Goal: Contribute content: Contribute content

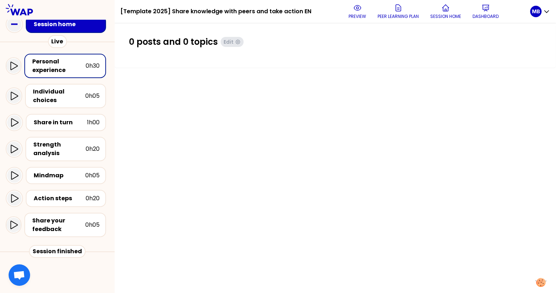
scroll to position [39, 0]
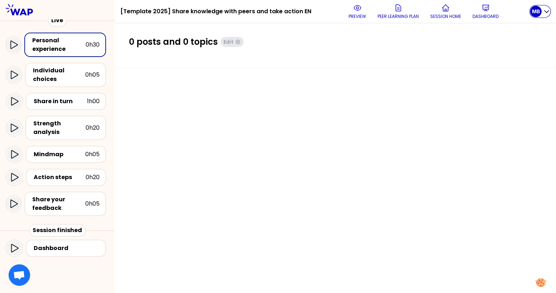
click at [537, 13] on p "MB" at bounding box center [536, 11] width 8 height 7
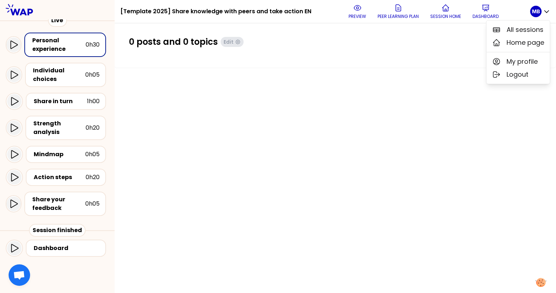
click at [429, 48] on div "0 posts and 0 topics Edit" at bounding box center [335, 44] width 413 height 17
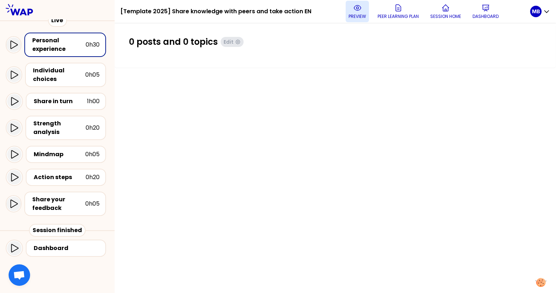
click at [352, 16] on p "preview" at bounding box center [357, 17] width 18 height 6
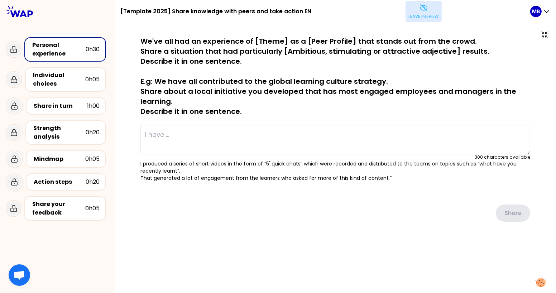
click at [411, 8] on button "Leave preview" at bounding box center [423, 11] width 36 height 21
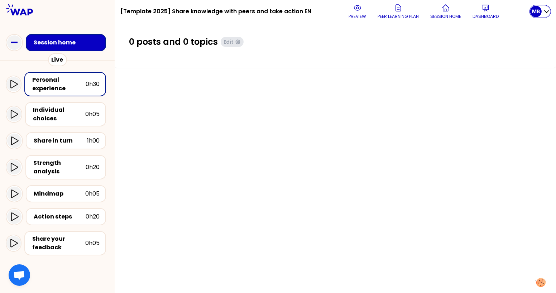
click at [538, 13] on p "MB" at bounding box center [536, 11] width 8 height 7
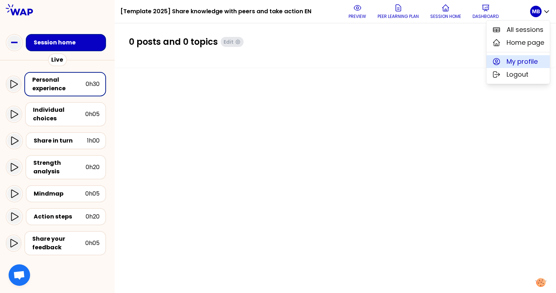
click at [515, 65] on span "My profile" at bounding box center [521, 62] width 31 height 10
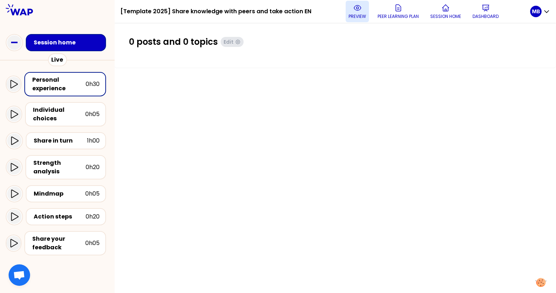
click at [359, 11] on icon at bounding box center [357, 8] width 9 height 9
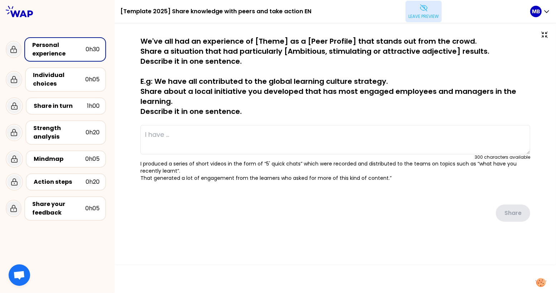
click at [419, 8] on icon at bounding box center [423, 8] width 9 height 9
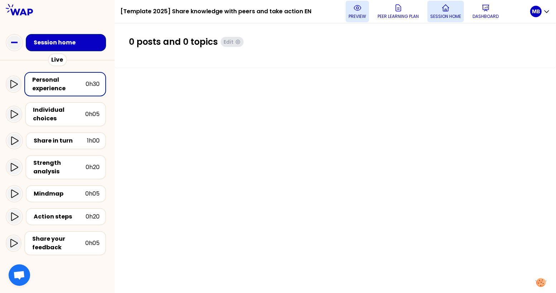
click at [459, 15] on p "Session home" at bounding box center [445, 17] width 31 height 6
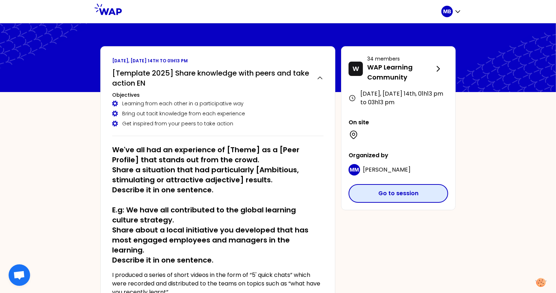
click at [381, 196] on button "Go to session" at bounding box center [398, 193] width 100 height 19
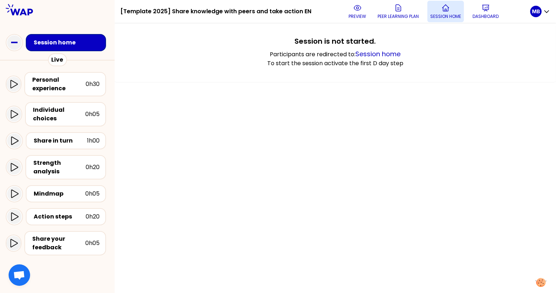
click at [436, 15] on p "Session home" at bounding box center [445, 17] width 31 height 6
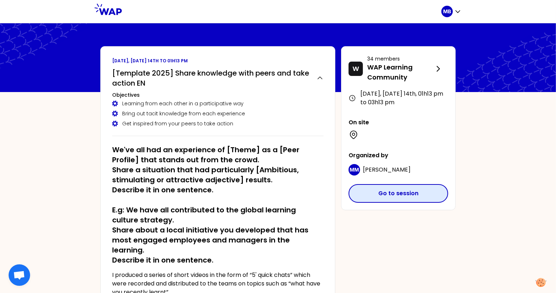
click at [381, 196] on button "Go to session" at bounding box center [398, 193] width 100 height 19
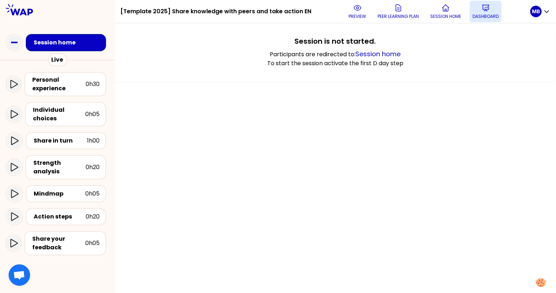
click at [477, 14] on p "Dashboard" at bounding box center [485, 17] width 26 height 6
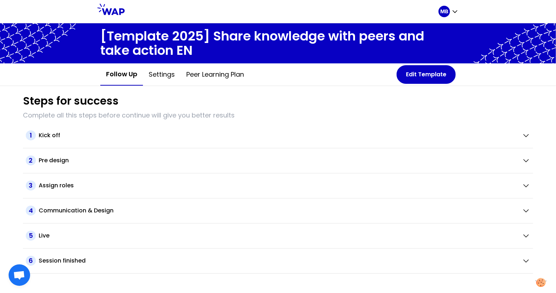
click at [48, 179] on div "3 Assign roles" at bounding box center [278, 185] width 510 height 25
click at [51, 184] on h2 "Assign roles" at bounding box center [56, 185] width 35 height 9
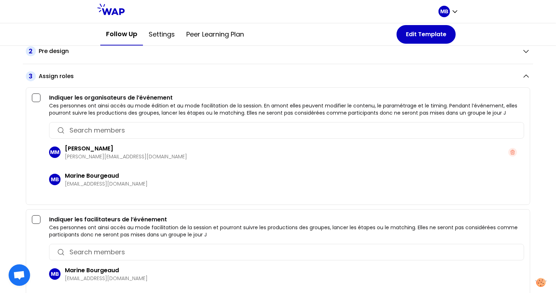
scroll to position [36, 0]
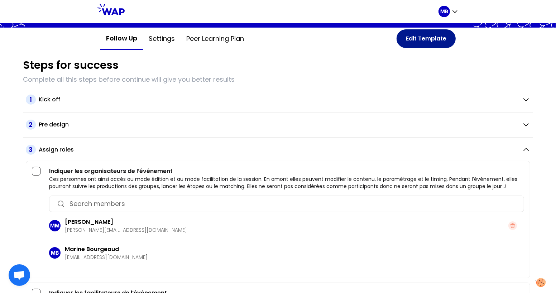
click at [415, 43] on button "Edit Template" at bounding box center [425, 38] width 59 height 19
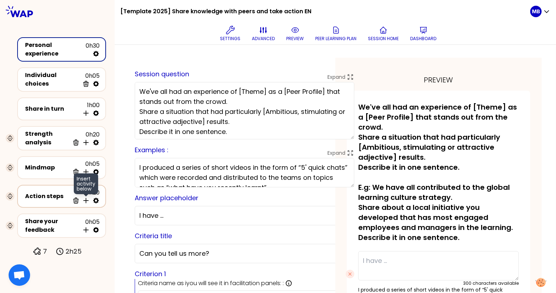
click at [87, 198] on icon at bounding box center [85, 200] width 7 height 7
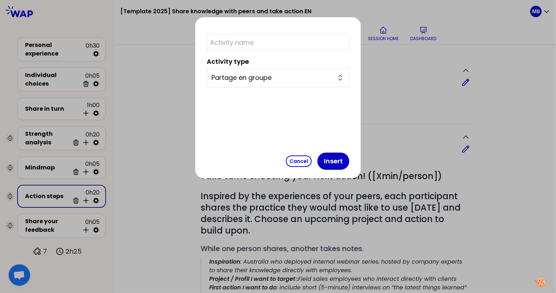
click at [259, 79] on input "Partage en groupe" at bounding box center [273, 78] width 125 height 10
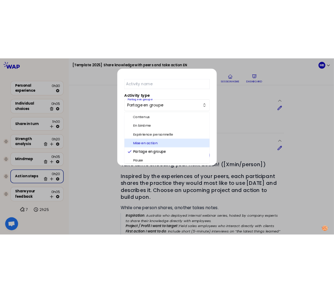
scroll to position [17, 0]
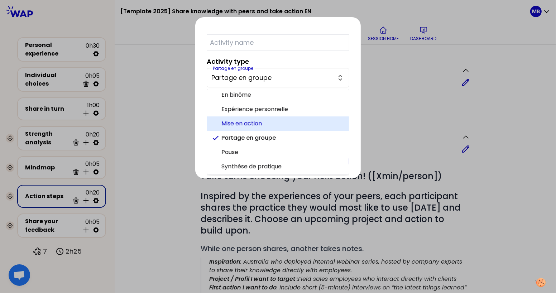
click at [262, 124] on span "Mise en action" at bounding box center [282, 123] width 122 height 9
type input "Mise en action"
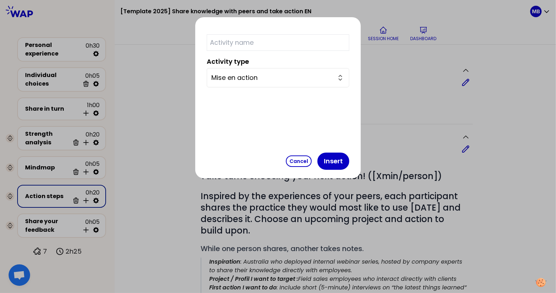
click at [245, 38] on input "text" at bounding box center [278, 42] width 143 height 16
type input "Objectives"
click at [317, 161] on button "Insert" at bounding box center [333, 161] width 32 height 17
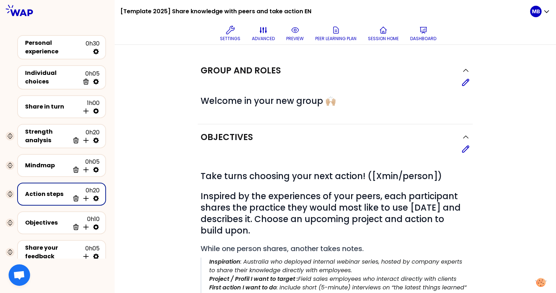
select select "4"
select select "5"
select select "false"
select select "Each"
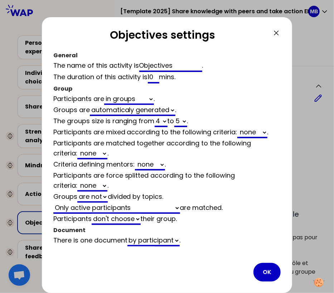
drag, startPoint x: 153, startPoint y: 76, endPoint x: 134, endPoint y: 76, distance: 19.7
click at [134, 76] on div "The duration of this activity is 10 mins ." at bounding box center [167, 77] width 228 height 11
type input "20"
select select "4"
select select "5"
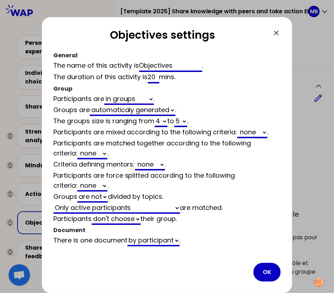
select select "false"
type input "20"
click at [131, 111] on select "automaticaly generated the same as empty" at bounding box center [133, 110] width 86 height 11
select select "same_as"
select select "false"
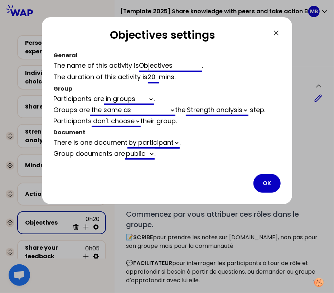
click at [208, 110] on select "Strength analysis Action steps Share in turn" at bounding box center [217, 110] width 63 height 11
click at [271, 183] on button "OK" at bounding box center [267, 183] width 27 height 19
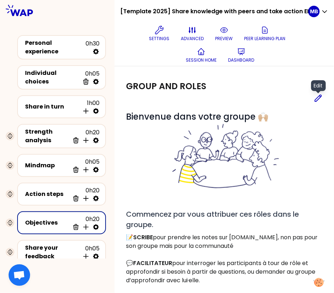
click at [318, 99] on icon at bounding box center [318, 98] width 9 height 9
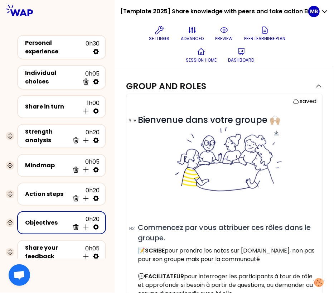
click at [265, 126] on span at bounding box center [227, 160] width 112 height 68
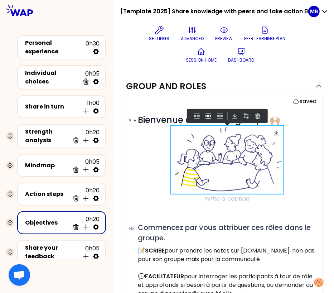
click at [269, 141] on img at bounding box center [227, 160] width 112 height 68
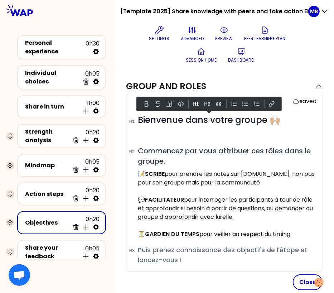
drag, startPoint x: 279, startPoint y: 121, endPoint x: 126, endPoint y: 121, distance: 152.2
click at [126, 121] on div "saved # Bienvenue dans votre groupe 🙌🏼 # Commencez par vous attribuer ces rôles…" at bounding box center [224, 183] width 197 height 178
drag, startPoint x: 291, startPoint y: 121, endPoint x: 136, endPoint y: 121, distance: 155.1
click at [138, 121] on h1 "# Bienvenue dans votre groupe 🙌🏼" at bounding box center [227, 119] width 179 height 11
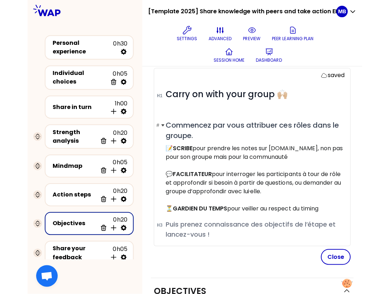
scroll to position [25, 0]
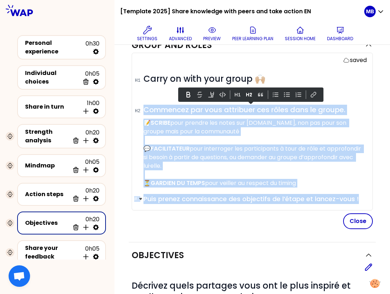
drag, startPoint x: 144, startPoint y: 108, endPoint x: 364, endPoint y: 198, distance: 237.3
click at [364, 198] on div "# Carry on with your group 🙌🏼 # Commencez par vous attribuer ces rôles dans le …" at bounding box center [255, 138] width 223 height 131
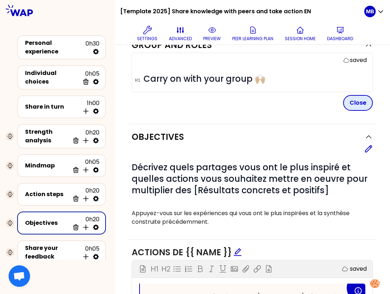
click at [360, 104] on button "Close" at bounding box center [358, 103] width 30 height 16
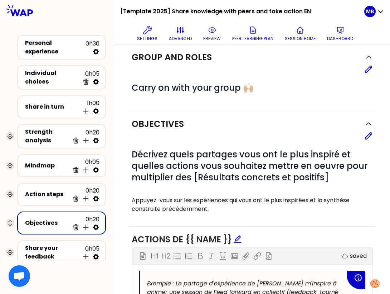
scroll to position [16, 0]
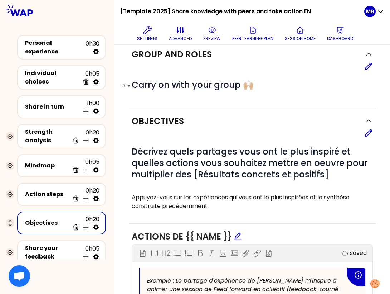
click at [260, 90] on h1 "# Carry on with your group 🙌🏼" at bounding box center [252, 84] width 241 height 11
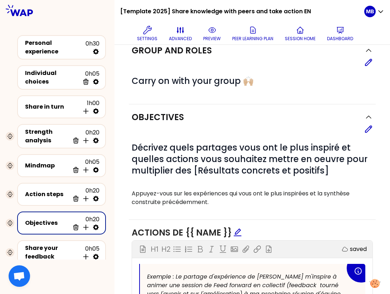
scroll to position [0, 0]
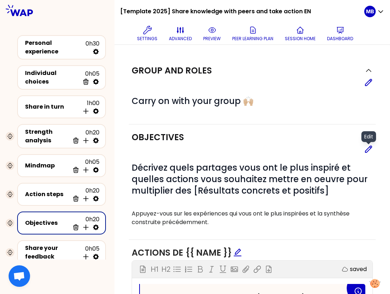
click at [367, 149] on icon at bounding box center [369, 149] width 9 height 9
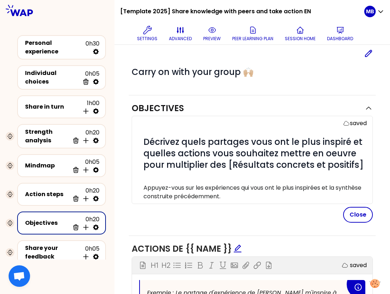
scroll to position [56, 0]
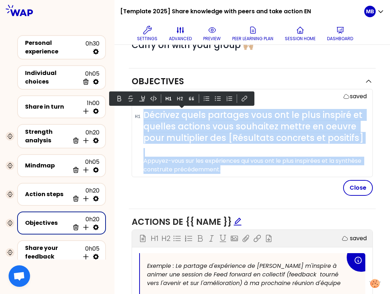
drag, startPoint x: 144, startPoint y: 111, endPoint x: 241, endPoint y: 170, distance: 113.5
click at [241, 170] on div "# Décrivez quels partages vous ont le plus inspiré et quelles actions vous souh…" at bounding box center [255, 141] width 223 height 64
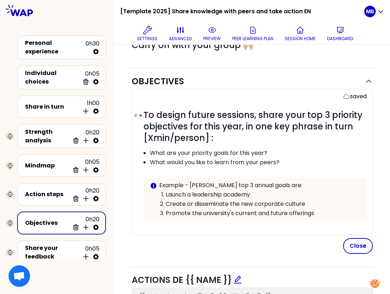
click at [265, 135] on h1 "# To design future sessions, share your top 3 priority objectives for this year…" at bounding box center [255, 126] width 223 height 34
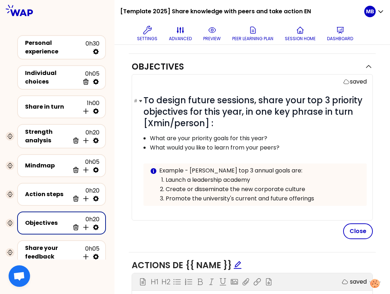
scroll to position [73, 0]
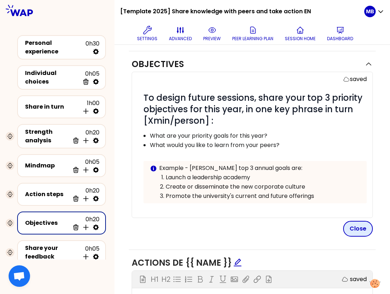
click at [353, 229] on button "Close" at bounding box center [358, 229] width 30 height 16
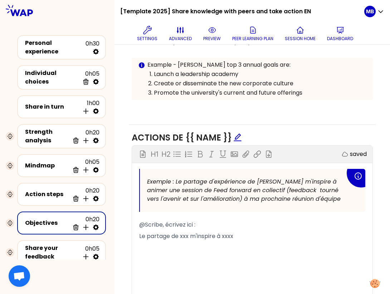
scroll to position [181, 0]
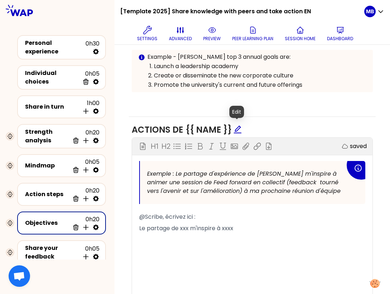
click at [237, 130] on icon "edit" at bounding box center [237, 129] width 9 height 9
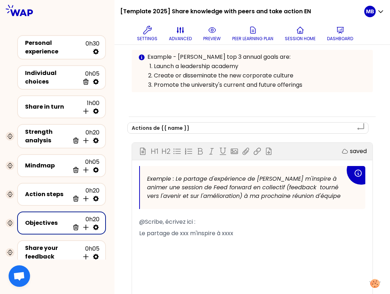
drag, startPoint x: 197, startPoint y: 124, endPoint x: 74, endPoint y: 117, distance: 122.7
click at [74, 117] on div "[Template 2025] Share knowledge with peers and take action EN Settings advanced…" at bounding box center [195, 147] width 390 height 294
type textarea "Objectives of {{ name }}"
click at [337, 109] on div "Objectives Edit # To design future sessions, share your top 3 priority objectiv…" at bounding box center [252, 29] width 247 height 173
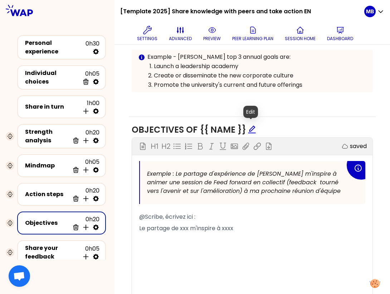
click at [252, 126] on icon "edit" at bounding box center [252, 129] width 8 height 8
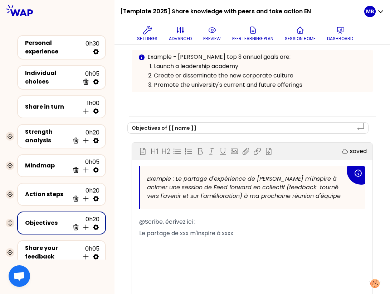
click at [164, 168] on div "Exemple : Le partage d'expérience de Anouk m'inspire à animer une session de Fe…" at bounding box center [253, 187] width 226 height 43
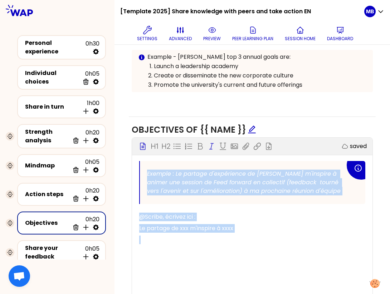
drag, startPoint x: 145, startPoint y: 165, endPoint x: 299, endPoint y: 248, distance: 175.1
click at [299, 248] on div "Exemple : Le partage d'expérience de Anouk m'inspire à animer une session de Fe…" at bounding box center [252, 236] width 226 height 150
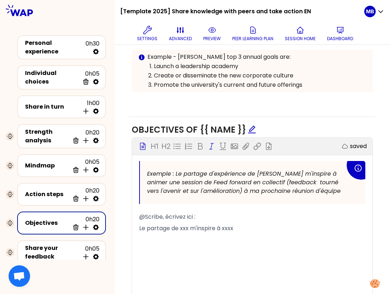
scroll to position [129, 0]
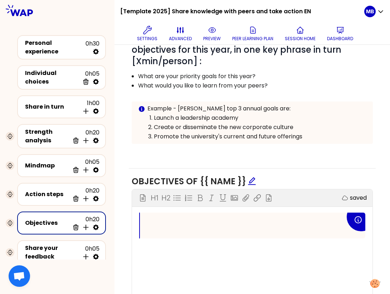
click at [165, 251] on p "﻿" at bounding box center [252, 250] width 226 height 11
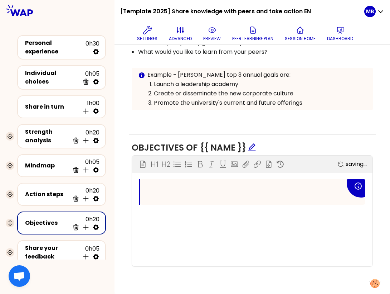
scroll to position [160, 0]
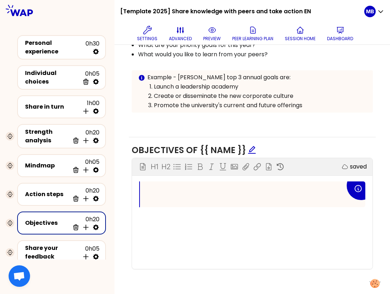
click at [165, 185] on div "﻿" at bounding box center [253, 194] width 226 height 26
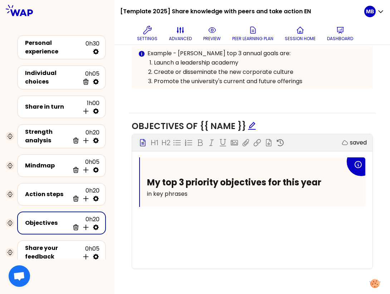
click at [163, 214] on p "﻿" at bounding box center [252, 219] width 226 height 11
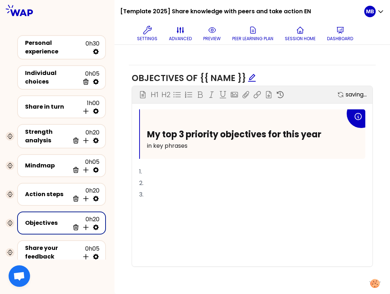
scroll to position [230, 0]
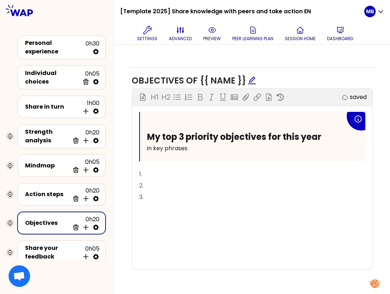
click at [144, 215] on p "﻿" at bounding box center [252, 219] width 226 height 11
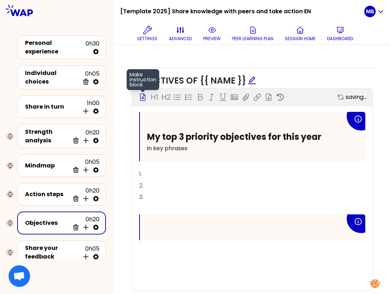
click at [144, 97] on div "Make instruction block H1 H2 Export saving... My top 3 priority objectives for …" at bounding box center [252, 189] width 241 height 202
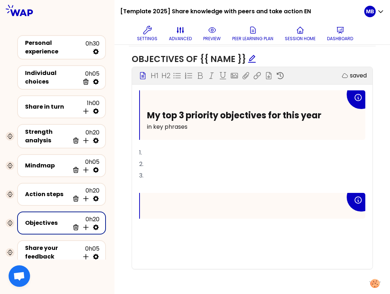
click at [158, 203] on p "﻿" at bounding box center [246, 205] width 198 height 11
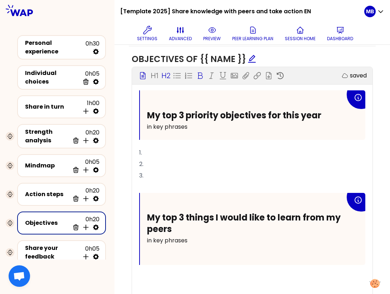
click at [150, 203] on div "My top 3 things I would like to learn from my peers in key phrases ﻿" at bounding box center [253, 229] width 226 height 72
click at [152, 253] on p "﻿" at bounding box center [246, 251] width 198 height 11
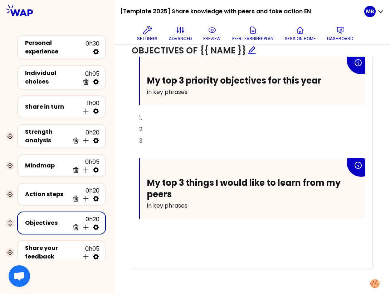
click at [146, 226] on p "﻿" at bounding box center [252, 231] width 226 height 11
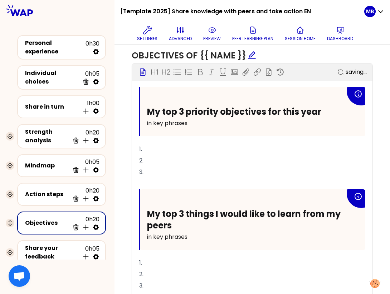
click at [143, 73] on div "Make instruction block H1 H2 Export saving... My top 3 priority objectives for …" at bounding box center [252, 215] width 241 height 304
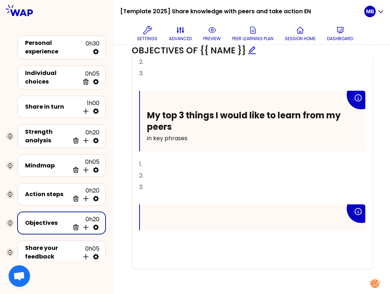
click at [153, 218] on p "﻿" at bounding box center [246, 216] width 198 height 11
click at [158, 216] on p "﻿" at bounding box center [246, 216] width 198 height 11
drag, startPoint x: 179, startPoint y: 215, endPoint x: 144, endPoint y: 215, distance: 35.8
click at [144, 215] on div "My profile" at bounding box center [253, 217] width 226 height 26
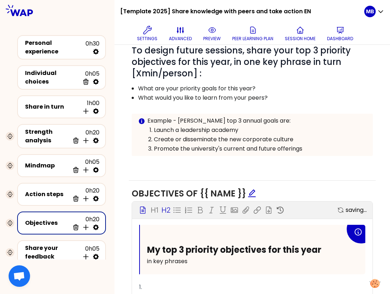
click at [165, 206] on p "H2" at bounding box center [166, 210] width 9 height 10
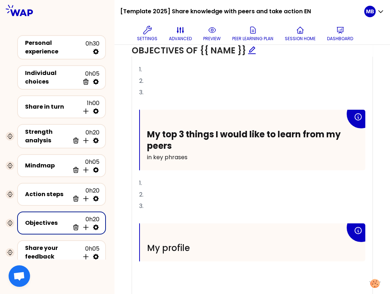
scroll to position [366, 0]
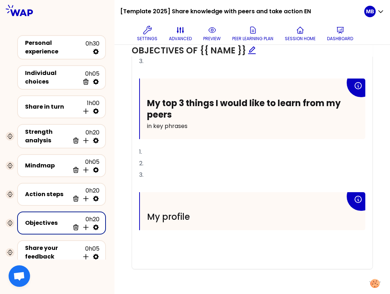
click at [161, 131] on div "My top 3 things I would like to learn from my peers in key phrases" at bounding box center [253, 108] width 226 height 61
drag, startPoint x: 154, startPoint y: 106, endPoint x: 176, endPoint y: 106, distance: 22.6
click at [176, 106] on span "My top 3 things I would like to learn from my peers" at bounding box center [245, 108] width 196 height 23
drag, startPoint x: 199, startPoint y: 218, endPoint x: 148, endPoint y: 217, distance: 51.2
click at [148, 217] on h2 "My profile" at bounding box center [246, 216] width 198 height 11
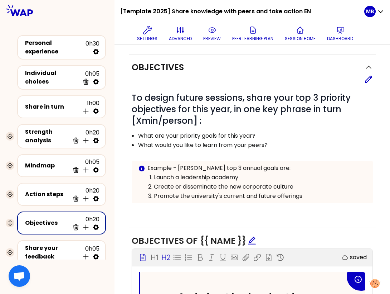
scroll to position [68, 0]
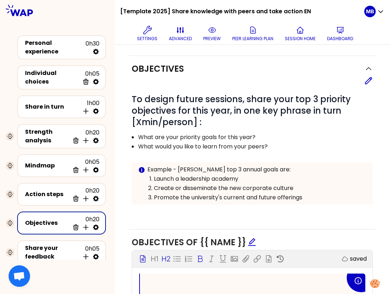
click at [198, 258] on icon at bounding box center [200, 258] width 5 height 6
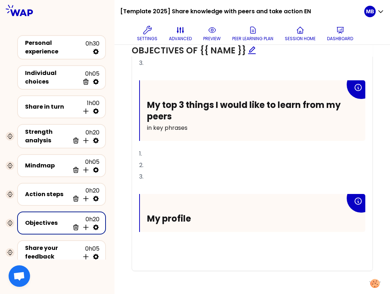
scroll to position [366, 0]
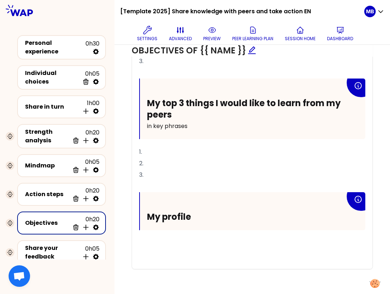
click at [193, 228] on div "My top 3 priority objectives for this year in key phrases 1. 2. 3. ﻿ My top 3 t…" at bounding box center [252, 122] width 226 height 293
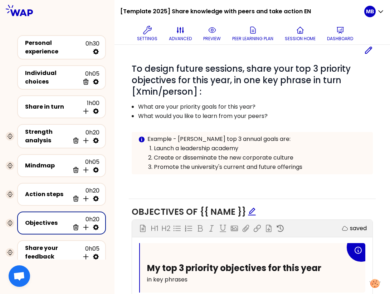
scroll to position [0, 0]
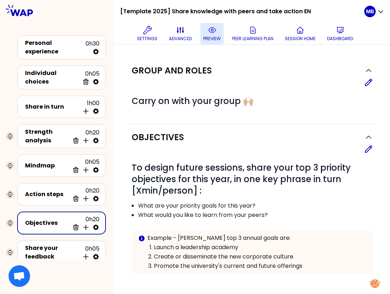
click at [213, 37] on p "preview" at bounding box center [212, 39] width 18 height 6
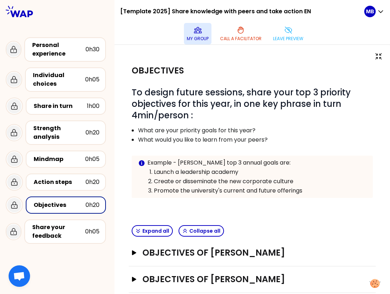
click at [202, 33] on button "My group" at bounding box center [198, 33] width 28 height 21
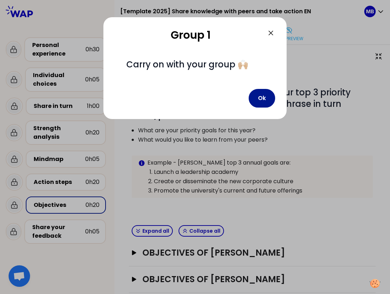
click at [260, 100] on button "Ok" at bounding box center [262, 98] width 26 height 19
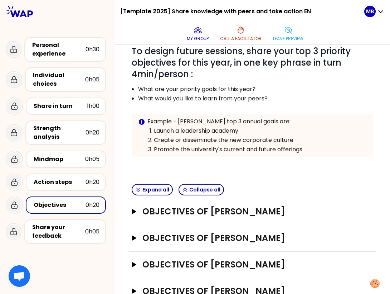
scroll to position [90, 0]
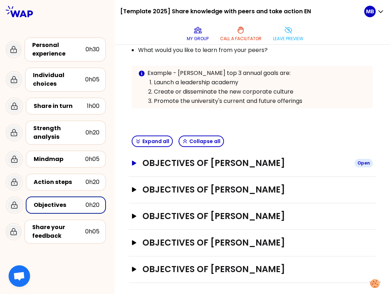
click at [202, 159] on h3 "Objectives of Marine Bourgeaud" at bounding box center [246, 162] width 207 height 11
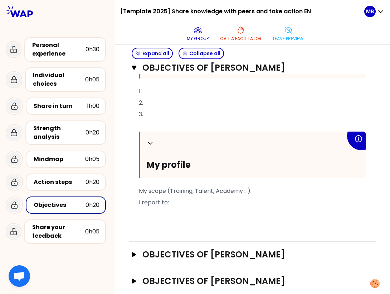
scroll to position [445, 0]
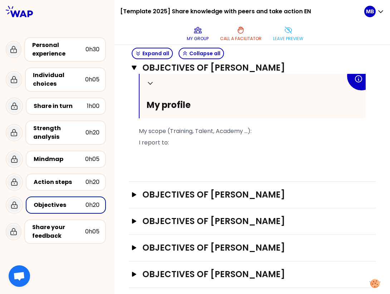
click at [182, 127] on span "My scope (Training, Talent, Academy ...):" at bounding box center [195, 131] width 113 height 8
click at [181, 139] on p "I report to:" at bounding box center [252, 142] width 227 height 11
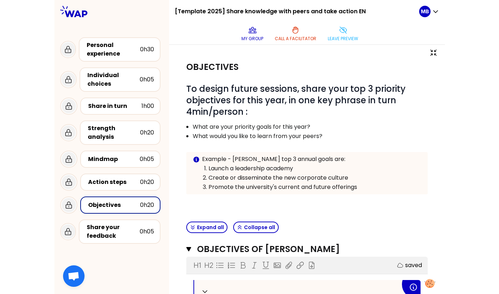
scroll to position [0, 0]
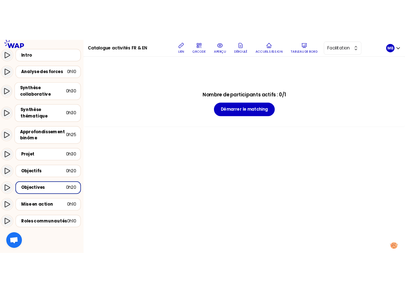
scroll to position [128, 0]
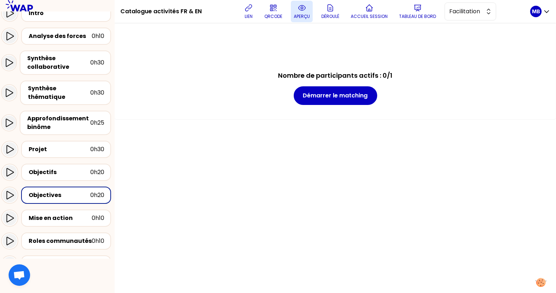
click at [301, 14] on p "aperçu" at bounding box center [302, 17] width 16 height 6
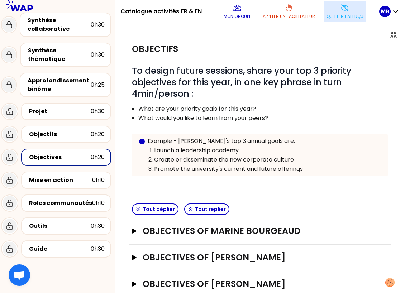
click at [335, 10] on button "Quitter l'aperçu" at bounding box center [344, 11] width 43 height 21
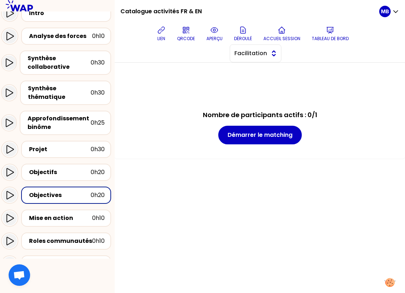
click at [256, 50] on span "Facilitation" at bounding box center [250, 53] width 32 height 9
click at [255, 69] on span "Conception" at bounding box center [259, 71] width 31 height 9
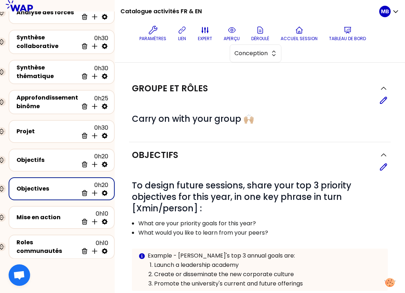
click at [103, 192] on icon at bounding box center [105, 193] width 6 height 6
select select "same_as"
select select "false"
select select "Each"
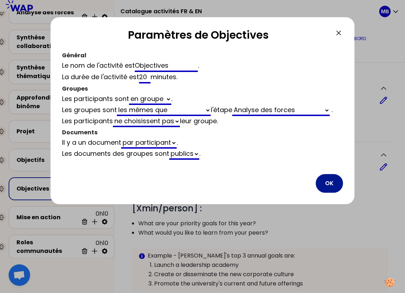
click at [323, 181] on button "OK" at bounding box center [328, 183] width 27 height 19
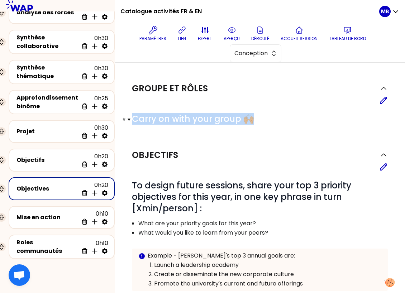
drag, startPoint x: 256, startPoint y: 119, endPoint x: 129, endPoint y: 121, distance: 127.1
click at [132, 121] on h1 "# Carry on with your group 🙌🏼" at bounding box center [260, 118] width 256 height 11
copy span "Carry on with your group 🙌🏼"
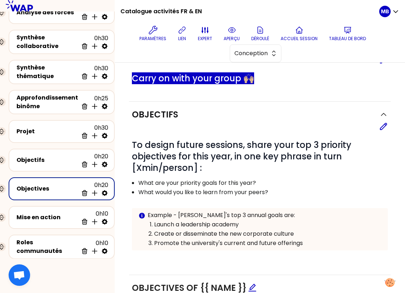
scroll to position [48, 0]
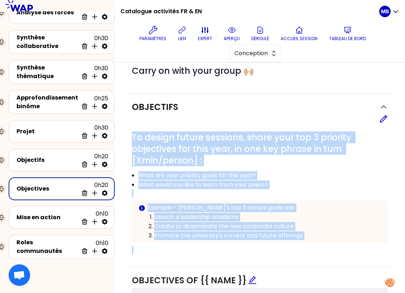
drag, startPoint x: 131, startPoint y: 133, endPoint x: 329, endPoint y: 244, distance: 226.7
click at [329, 244] on div "# To design future sessions, share your top 3 priority objectives for this year…" at bounding box center [260, 193] width 256 height 122
copy div "To design future sessions, share your top 3 priority objectives for this year, …"
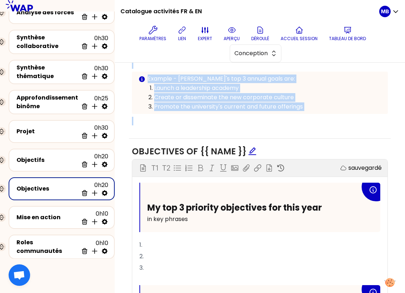
scroll to position [189, 0]
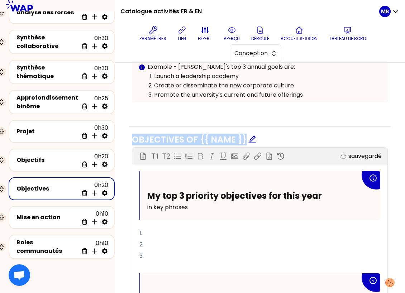
drag, startPoint x: 133, startPoint y: 138, endPoint x: 245, endPoint y: 136, distance: 111.4
click at [245, 136] on span "Objectives of {{ name }}" at bounding box center [194, 140] width 125 height 12
copy span "Objectives of {{ name }}"
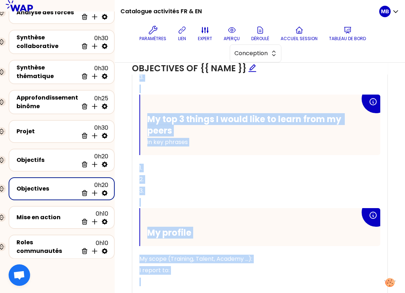
scroll to position [399, 0]
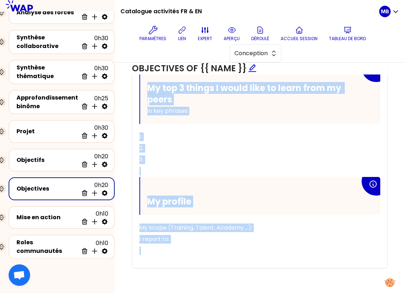
drag, startPoint x: 145, startPoint y: 147, endPoint x: 240, endPoint y: 291, distance: 172.5
copy div "My top 3 priority objectives for this year in key phrases 1. 2. 3. ﻿ My top 3 t…"
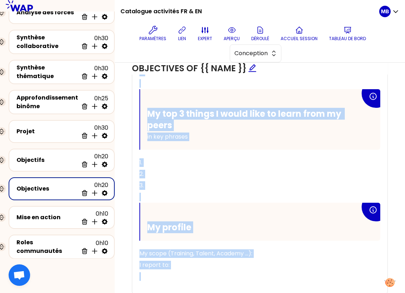
scroll to position [349, 0]
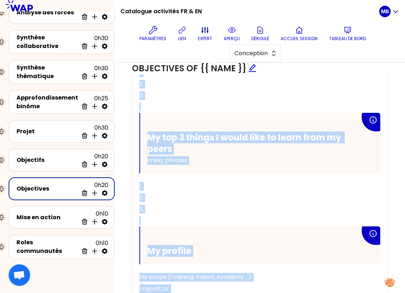
click at [188, 184] on p "1." at bounding box center [259, 185] width 241 height 11
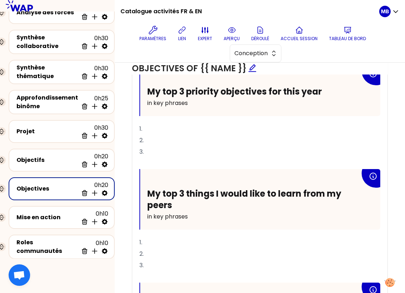
scroll to position [245, 0]
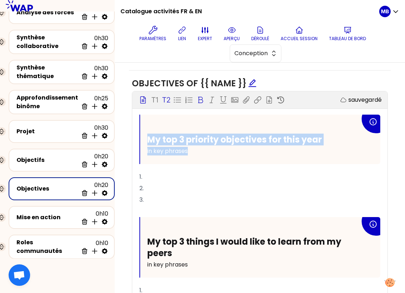
drag, startPoint x: 148, startPoint y: 135, endPoint x: 213, endPoint y: 155, distance: 68.2
click at [213, 155] on div "My top 3 priority objectives for this year in key phrases" at bounding box center [260, 139] width 240 height 49
copy div "My top 3 priority objectives for this year in key phrases"
drag, startPoint x: 164, startPoint y: 198, endPoint x: 141, endPoint y: 172, distance: 34.0
click at [141, 172] on div "My top 3 priority objectives for this year in key phrases 1. 2. 3. ﻿ My top 3 t…" at bounding box center [259, 268] width 241 height 307
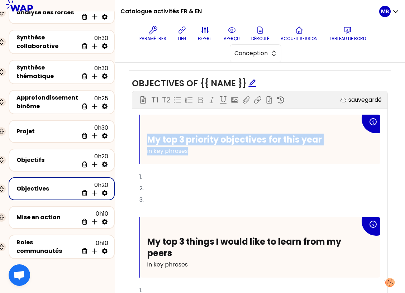
drag, startPoint x: 139, startPoint y: 173, endPoint x: 150, endPoint y: 195, distance: 24.0
click at [150, 195] on div "My top 3 priority objectives for this year in key phrases 1. 2. 3. ﻿ My top 3 t…" at bounding box center [259, 268] width 241 height 307
copy div "1. 2. 3."
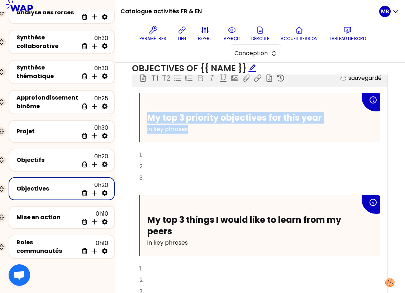
scroll to position [292, 0]
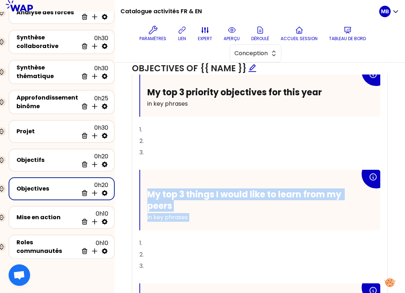
drag, startPoint x: 146, startPoint y: 180, endPoint x: 208, endPoint y: 233, distance: 81.8
click at [208, 233] on div "My top 3 priority objectives for this year in key phrases 1. 2. 3. ﻿ My top 3 t…" at bounding box center [259, 220] width 241 height 307
copy div "My top 3 things I would like to learn from my peers in key phrases"
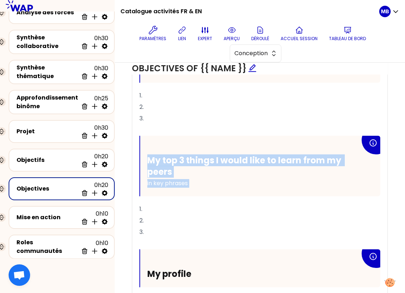
scroll to position [350, 0]
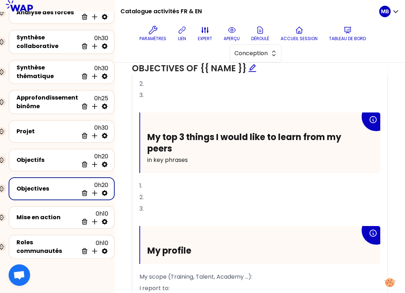
click at [140, 183] on span "1." at bounding box center [140, 186] width 3 height 8
drag, startPoint x: 139, startPoint y: 182, endPoint x: 147, endPoint y: 205, distance: 24.5
click at [147, 205] on div "My top 3 priority objectives for this year in key phrases 1. 2. 3. ﻿ My top 3 t…" at bounding box center [259, 163] width 241 height 307
copy div "1. 2. 3."
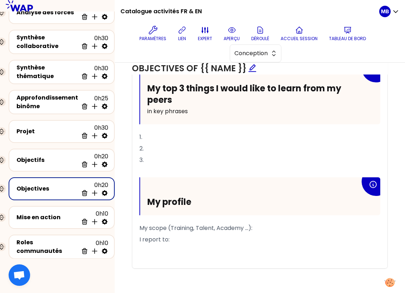
drag, startPoint x: 147, startPoint y: 197, endPoint x: 222, endPoint y: 198, distance: 74.8
click at [222, 198] on div "My profile" at bounding box center [260, 196] width 240 height 38
copy span "My profile"
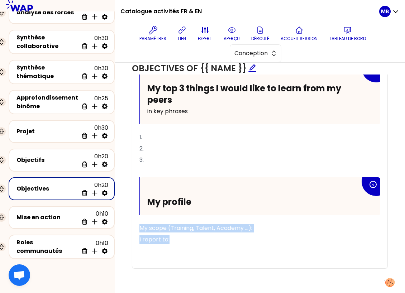
drag, startPoint x: 139, startPoint y: 226, endPoint x: 197, endPoint y: 243, distance: 60.2
click at [197, 243] on div "My top 3 priority objectives for this year in key phrases 1. 2. 3. ﻿ My top 3 t…" at bounding box center [259, 114] width 241 height 307
copy div "My scope (Training, Talent, Academy ...): I report to:"
click at [230, 31] on icon at bounding box center [231, 30] width 9 height 9
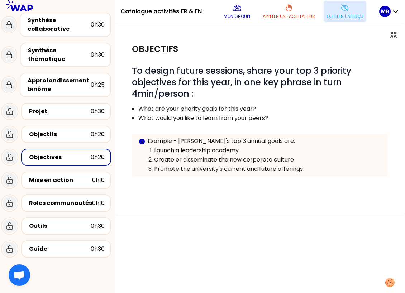
scroll to position [114, 0]
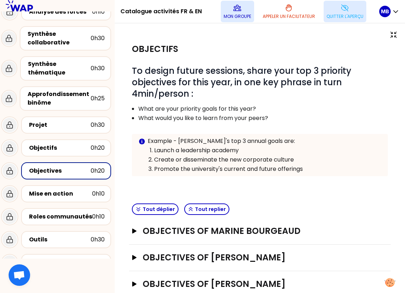
click at [235, 21] on button "Mon groupe" at bounding box center [237, 11] width 33 height 21
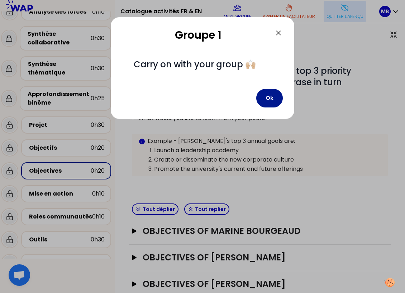
click at [272, 100] on button "Ok" at bounding box center [269, 98] width 26 height 19
